Goal: Find specific page/section: Find specific page/section

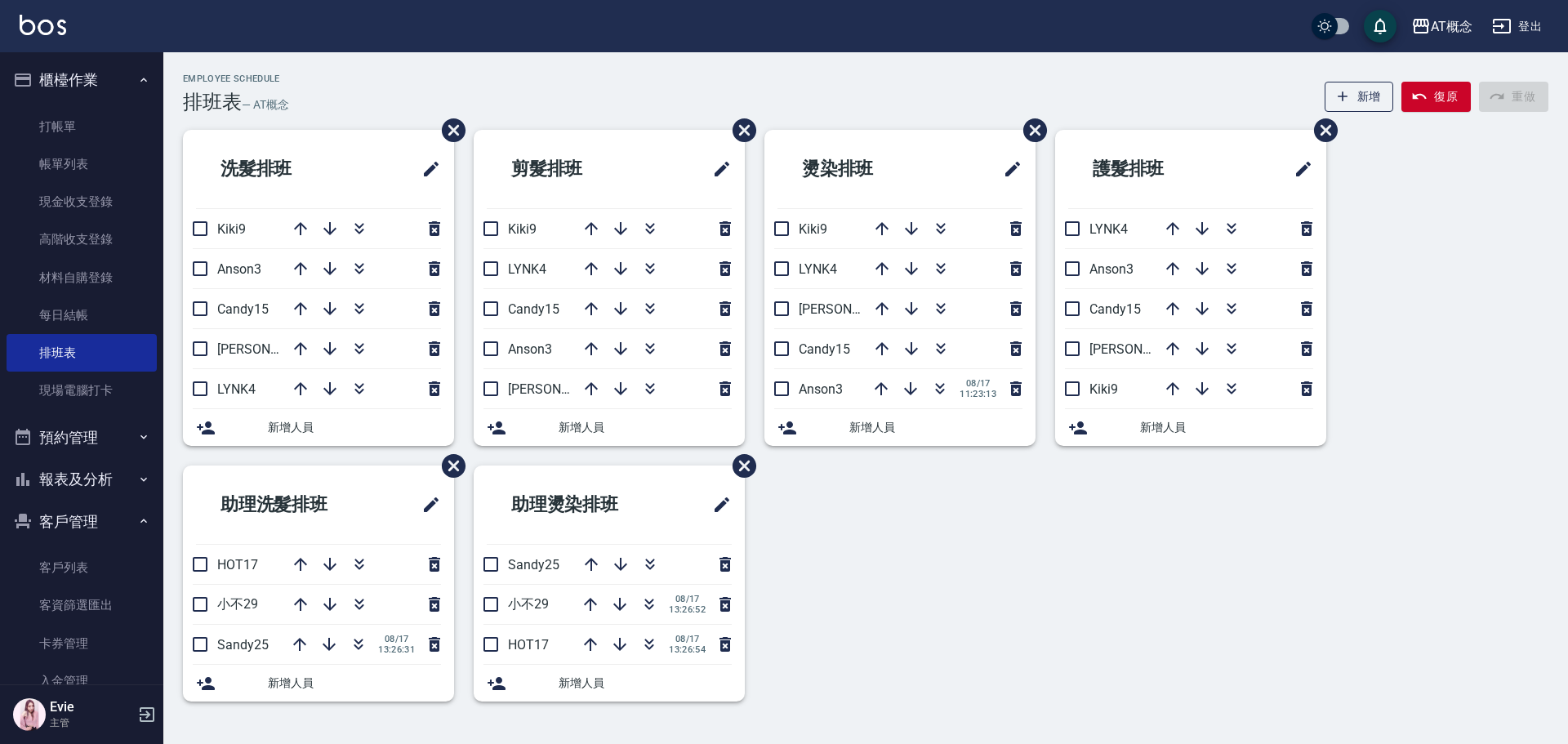
drag, startPoint x: 1016, startPoint y: 547, endPoint x: 960, endPoint y: 428, distance: 131.5
click at [1016, 547] on div "洗髮排班 Kiki9 Anson3 Candy15 邦妮2 LYNK4 新增人員 剪髮排班 Kiki9 LYNK4 Candy15 Anson3 邦妮2 新增…" at bounding box center [856, 425] width 1385 height 591
click at [947, 277] on icon "button" at bounding box center [940, 268] width 19 height 19
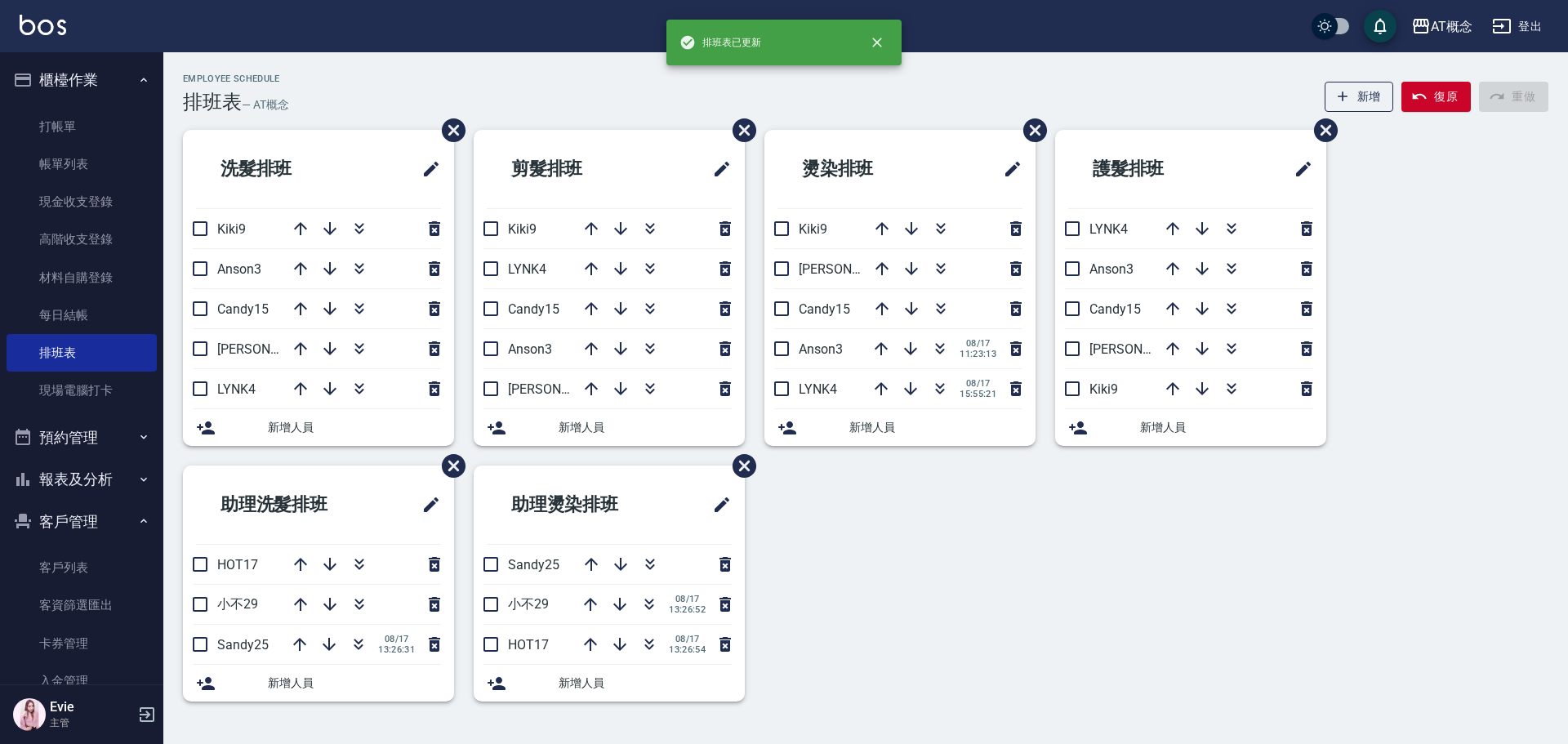
click at [1018, 613] on div "洗髮排班 Kiki9 Anson3 Candy15 邦妮2 LYNK4 新增人員 剪髮排班 Kiki9 LYNK4 Candy15 Anson3 邦妮2 新增…" at bounding box center [856, 425] width 1385 height 591
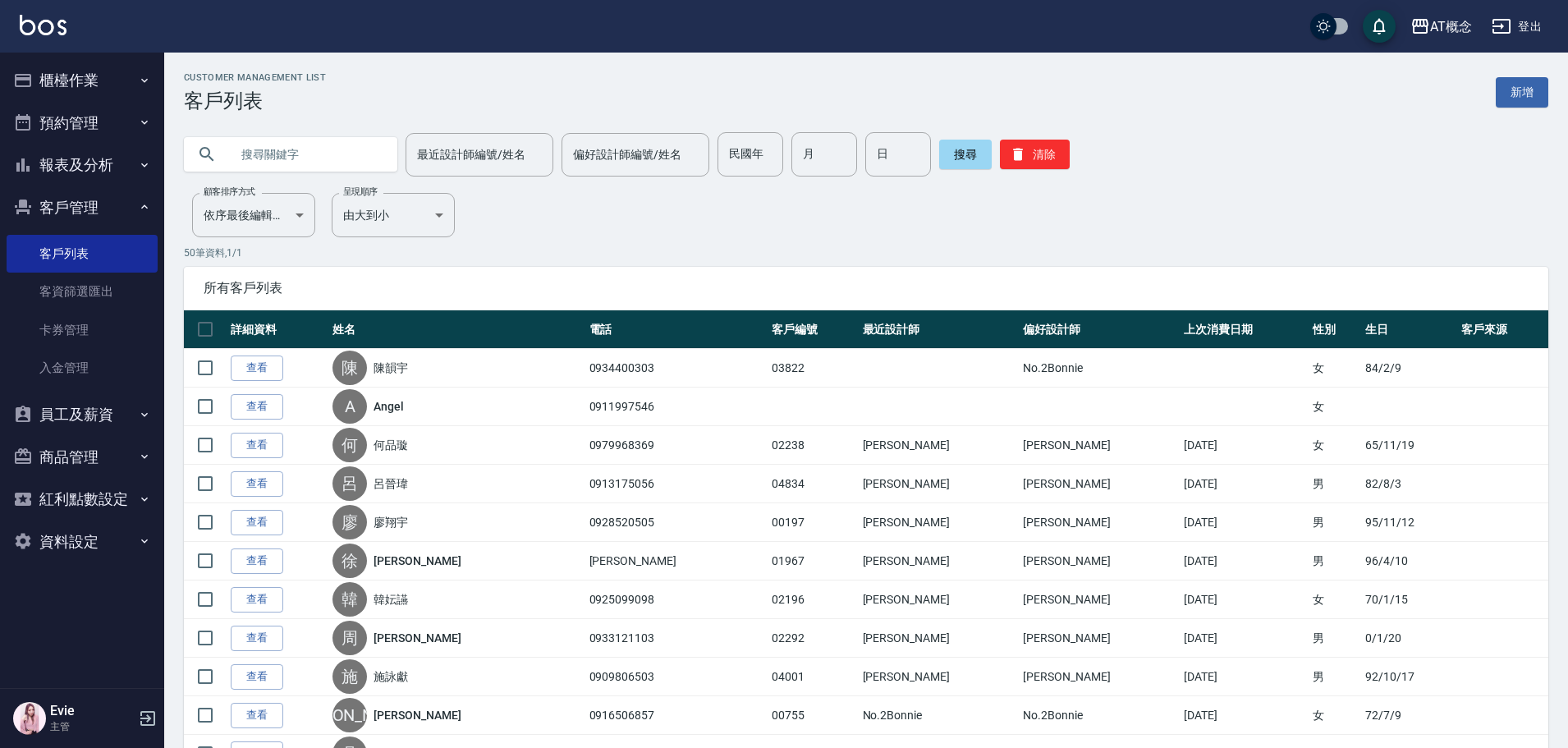
click at [319, 160] on input "text" at bounding box center [306, 154] width 154 height 45
type input "O"
type input "惡魔"
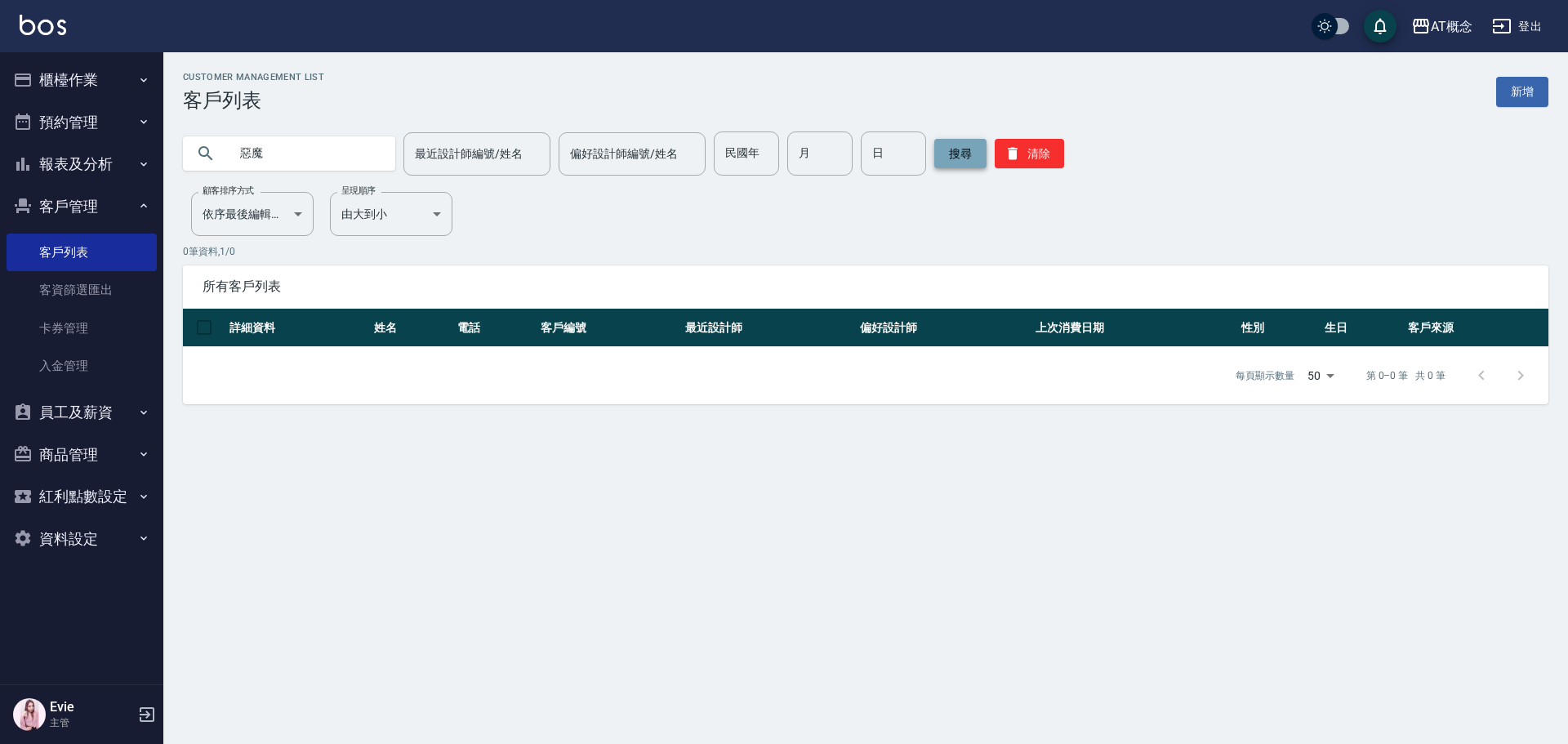
click at [962, 151] on button "搜尋" at bounding box center [960, 153] width 52 height 29
click at [952, 153] on button "搜尋" at bounding box center [960, 153] width 52 height 29
click at [951, 158] on button "搜尋" at bounding box center [960, 153] width 52 height 29
click at [960, 143] on button "搜尋" at bounding box center [960, 153] width 52 height 29
click at [950, 152] on button "搜尋" at bounding box center [960, 153] width 52 height 29
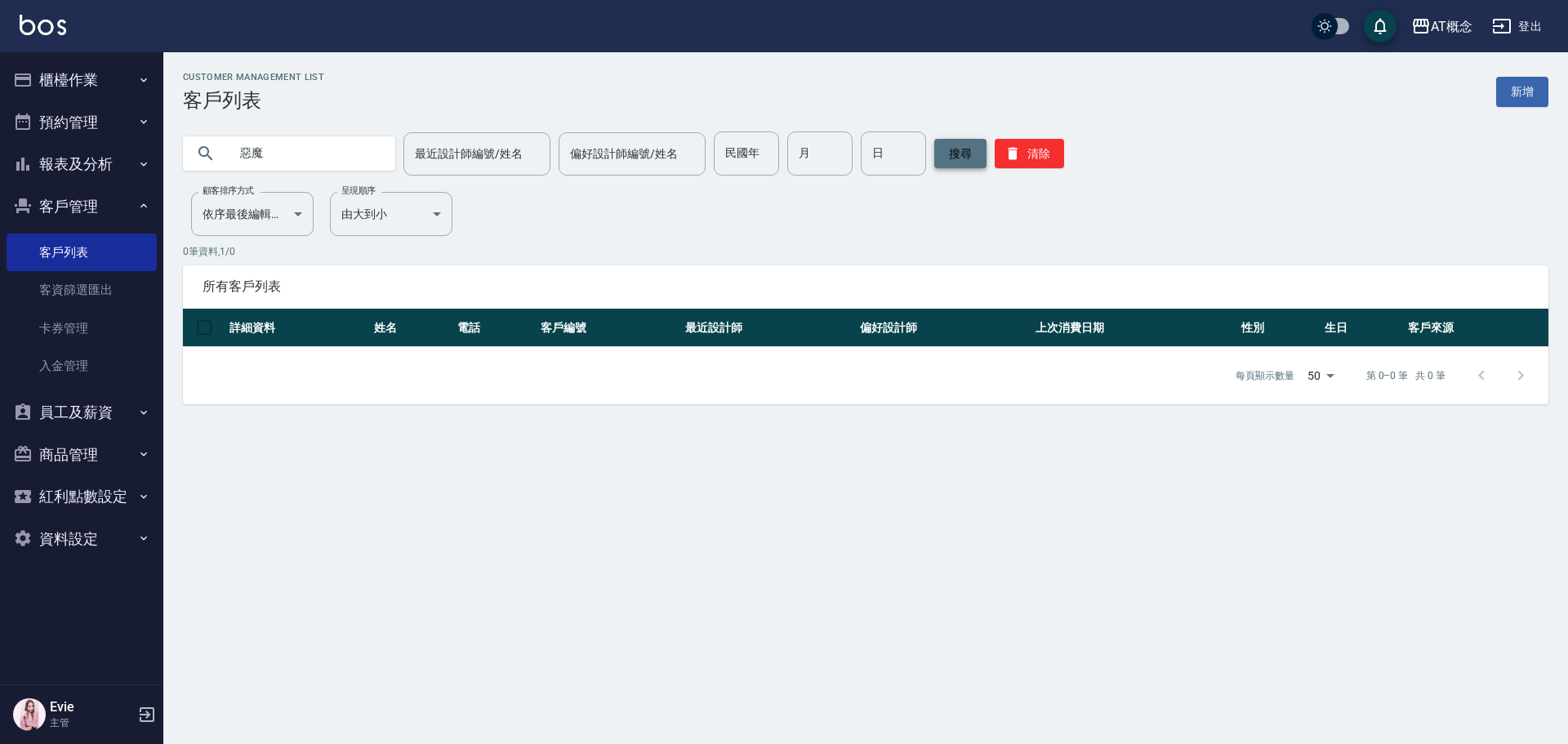
click at [954, 154] on button "搜尋" at bounding box center [960, 153] width 52 height 29
drag, startPoint x: 294, startPoint y: 144, endPoint x: 841, endPoint y: 156, distance: 547.1
click at [317, 145] on input "惡魔" at bounding box center [305, 153] width 153 height 44
click at [970, 158] on button "搜尋" at bounding box center [960, 153] width 52 height 29
drag, startPoint x: 295, startPoint y: 144, endPoint x: 145, endPoint y: 161, distance: 151.0
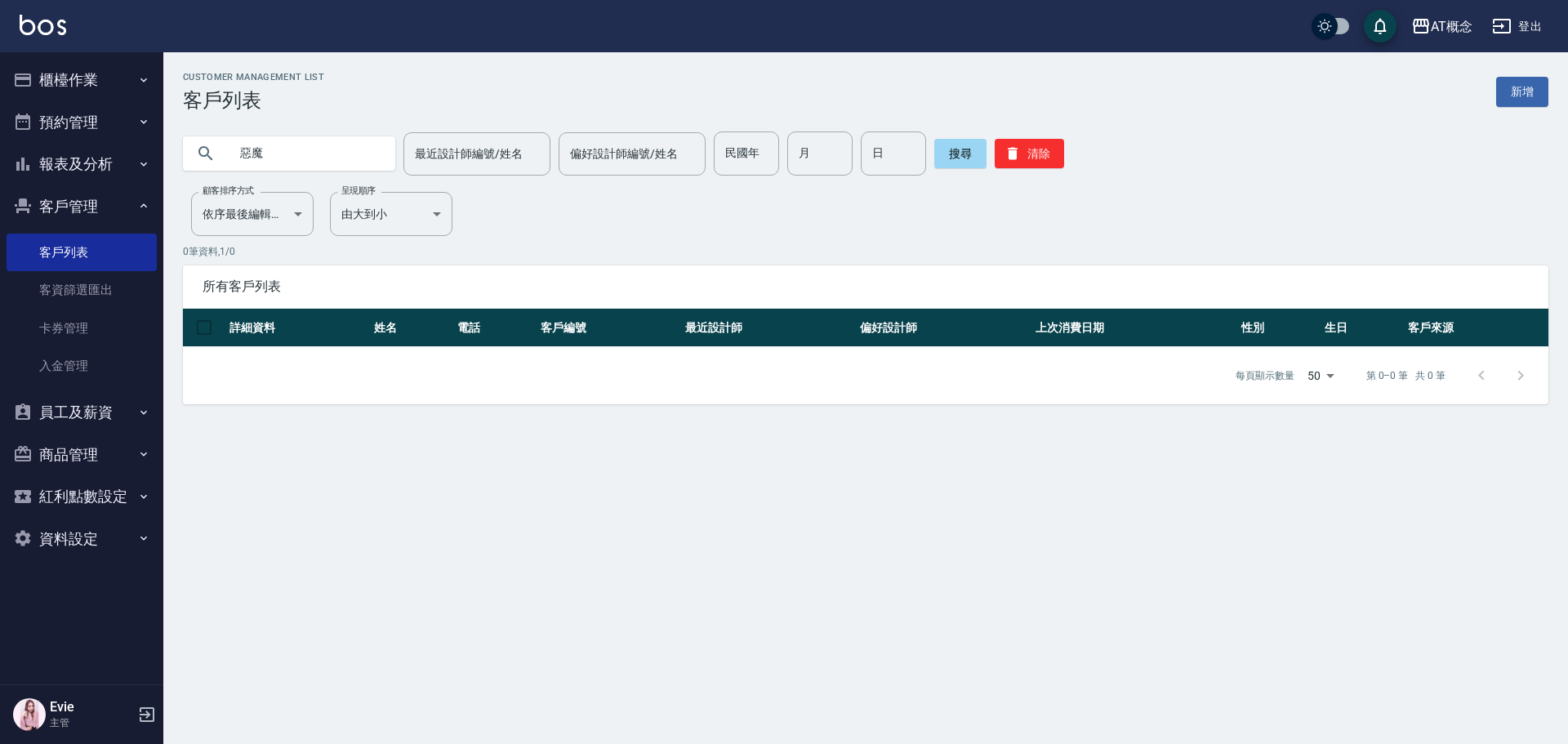
click at [145, 161] on div "AT概念 登出 櫃檯作業 打帳單 帳單列表 現金收支登錄 高階收支登錄 材料自購登錄 每日結帳 排班表 現場電腦打卡 預約管理 預約管理 單日預約紀錄 單週預…" at bounding box center [784, 372] width 1568 height 744
click at [1036, 147] on button "清除" at bounding box center [1029, 153] width 69 height 29
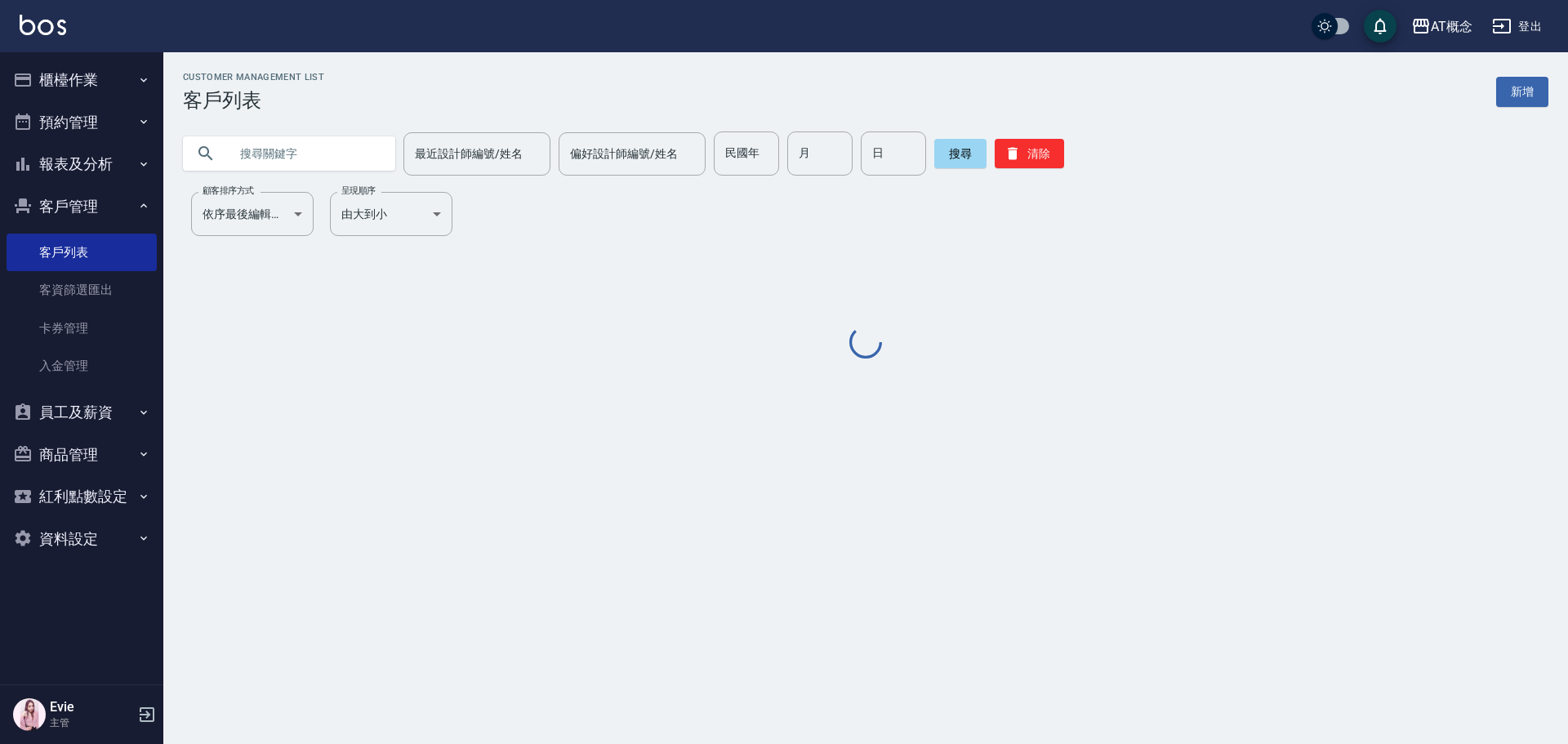
drag, startPoint x: 306, startPoint y: 156, endPoint x: 321, endPoint y: 182, distance: 30.0
click at [311, 151] on input "text" at bounding box center [305, 153] width 153 height 44
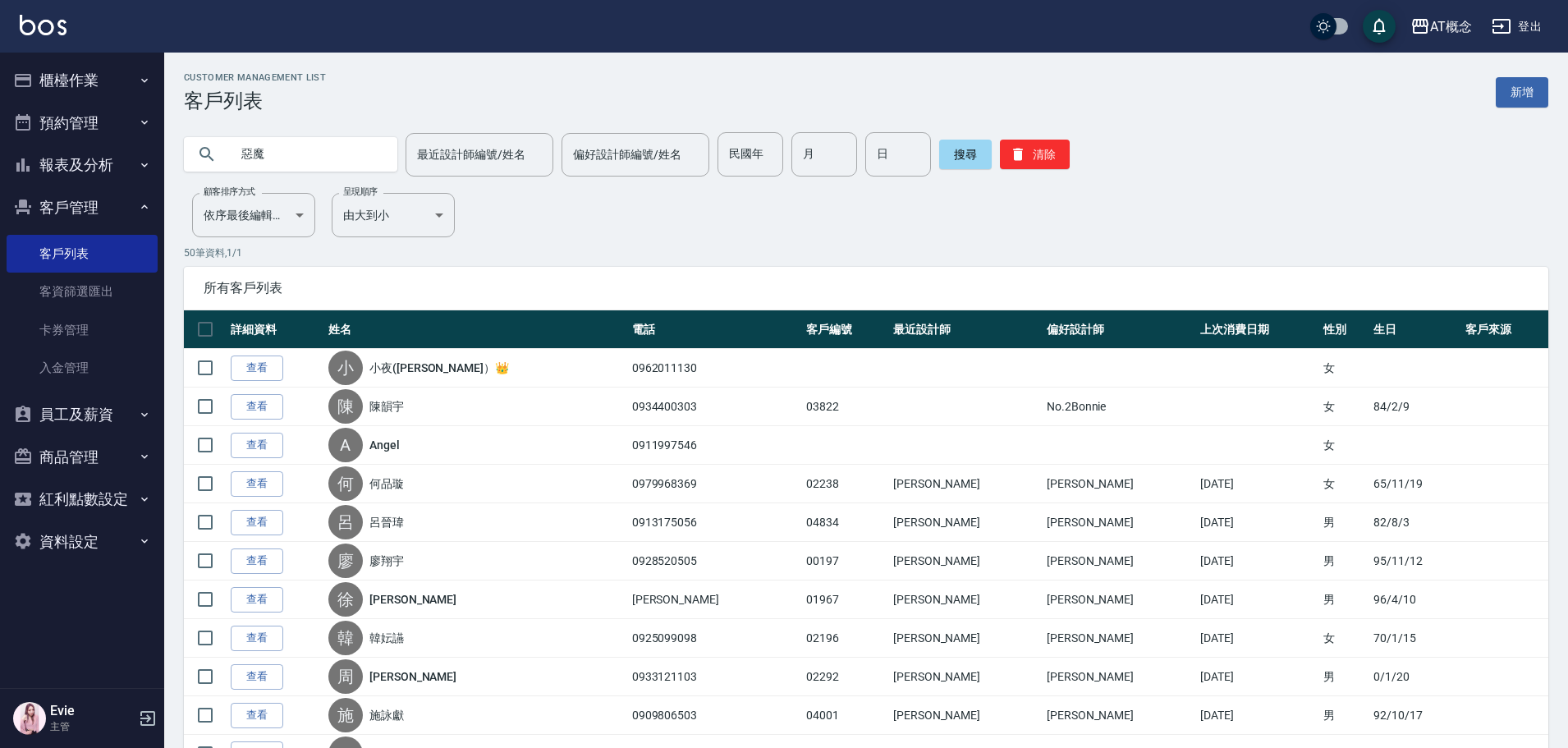
type input "惡魔"
